Goal: Use online tool/utility: Utilize a website feature to perform a specific function

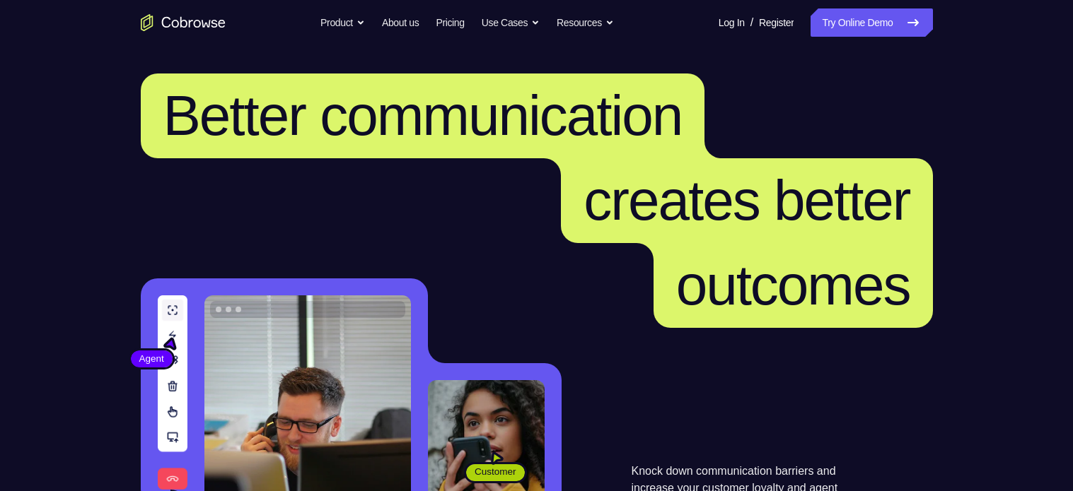
click at [856, 25] on link "Try Online Demo" at bounding box center [871, 22] width 122 height 28
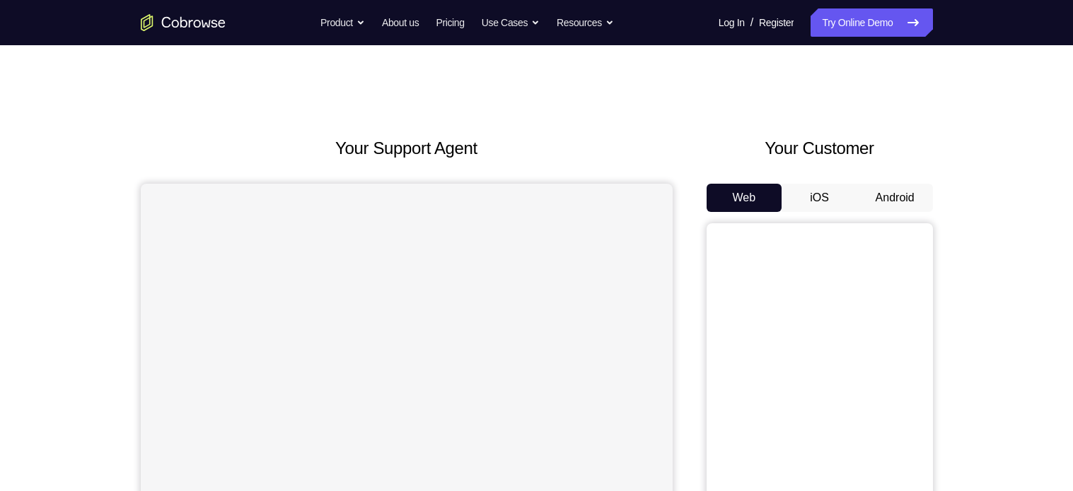
click at [892, 185] on button "Android" at bounding box center [895, 198] width 76 height 28
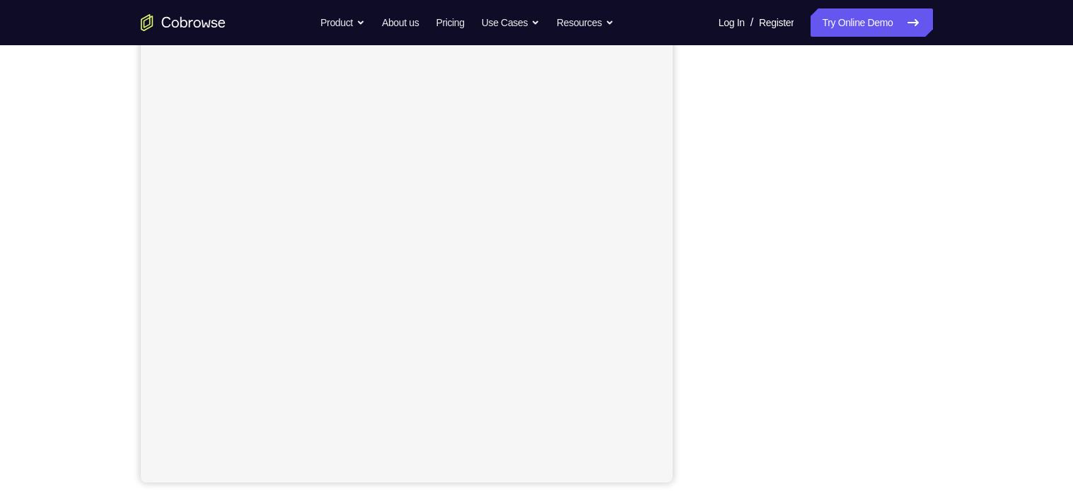
scroll to position [177, 0]
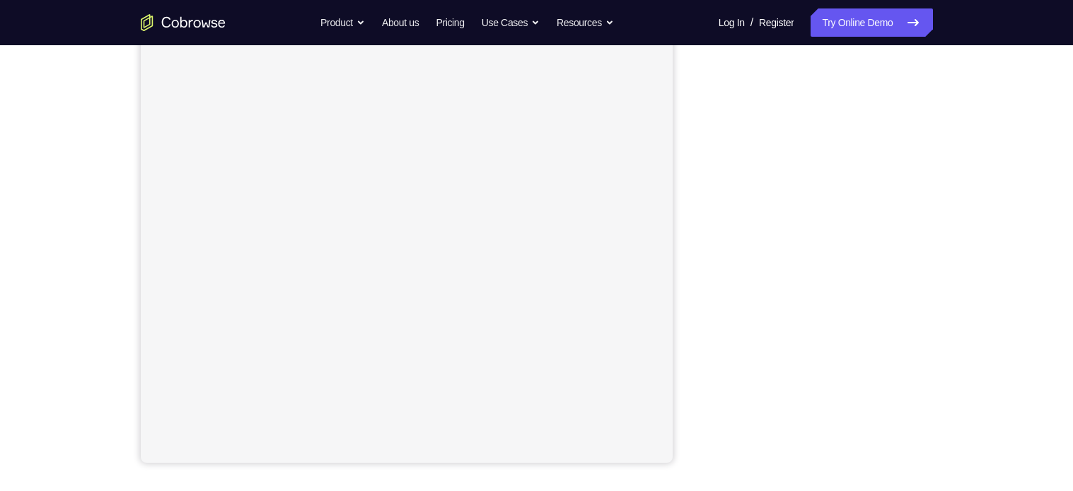
scroll to position [196, 0]
